Goal: Information Seeking & Learning: Understand process/instructions

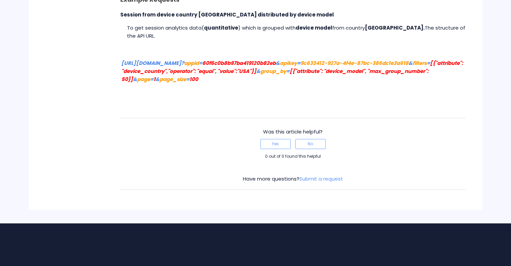
scroll to position [3036, 0]
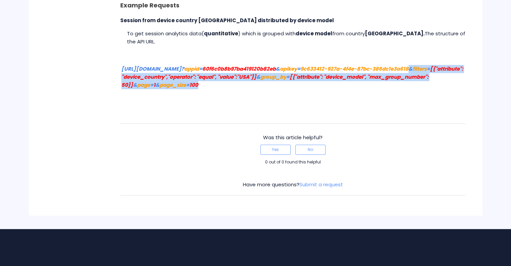
drag, startPoint x: 267, startPoint y: 84, endPoint x: 157, endPoint y: 79, distance: 111.0
click at [157, 79] on td "[URL][DOMAIN_NAME]? appid = 60f6c0b8b97ba419120b82eb & apikey = 9c633412-927a-4…" at bounding box center [293, 77] width 344 height 25
copy link "& filters = [{"attribute": "device_country","operator": "equal", "value":"USA"}…"
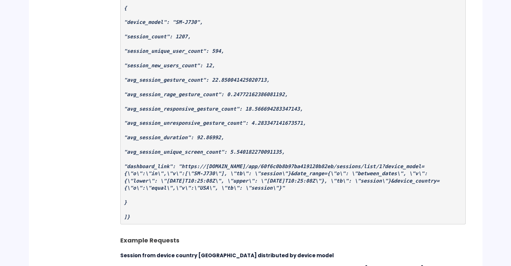
scroll to position [2801, 0]
click at [256, 182] on em ""dashboard_link": "https://[DOMAIN_NAME]/app/60f6c0b8b97ba419120b82eb/sessions/…" at bounding box center [282, 178] width 316 height 28
copy em "session"
click at [356, 182] on em ""dashboard_link": "https://[DOMAIN_NAME]/app/60f6c0b8b97ba419120b82eb/sessions/…" at bounding box center [282, 178] width 316 height 28
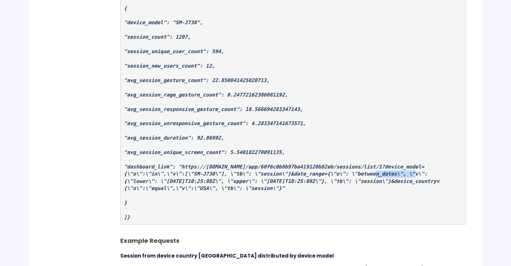
click at [356, 182] on em ""dashboard_link": "https://[DOMAIN_NAME]/app/60f6c0b8b97ba419120b82eb/sessions/…" at bounding box center [282, 178] width 316 height 28
copy em "between_dates"
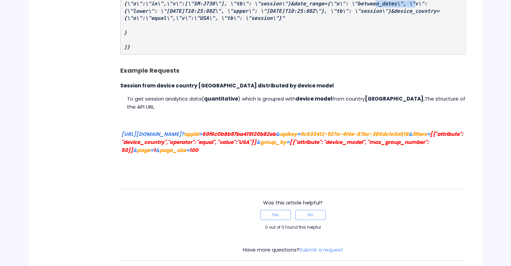
scroll to position [2969, 0]
